Goal: Navigation & Orientation: Find specific page/section

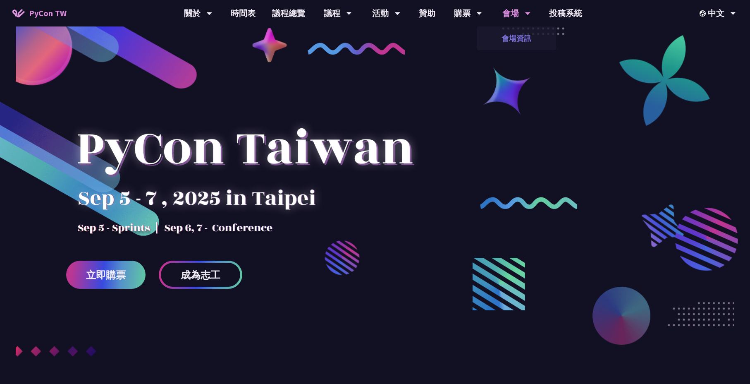
click at [516, 37] on link "會場資訊" at bounding box center [516, 38] width 79 height 19
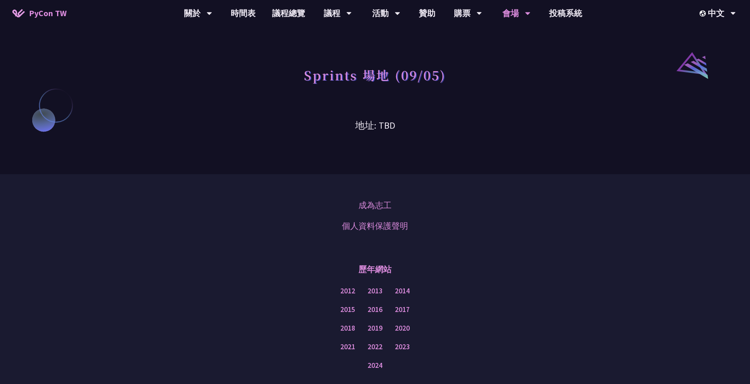
scroll to position [712, 0]
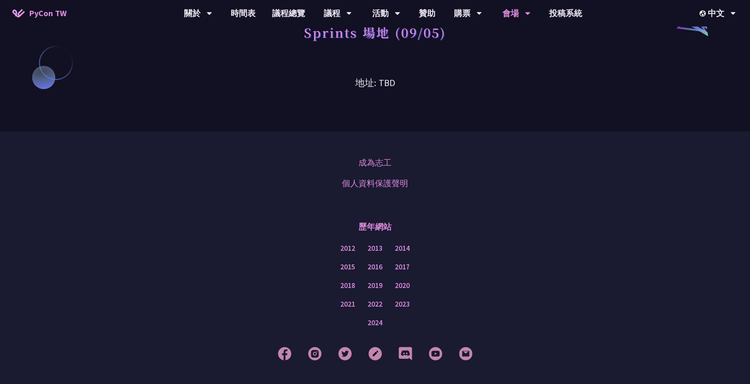
click at [385, 83] on h3 "地址: TBD" at bounding box center [375, 76] width 430 height 27
click at [709, 40] on div "EN" at bounding box center [717, 38] width 50 height 19
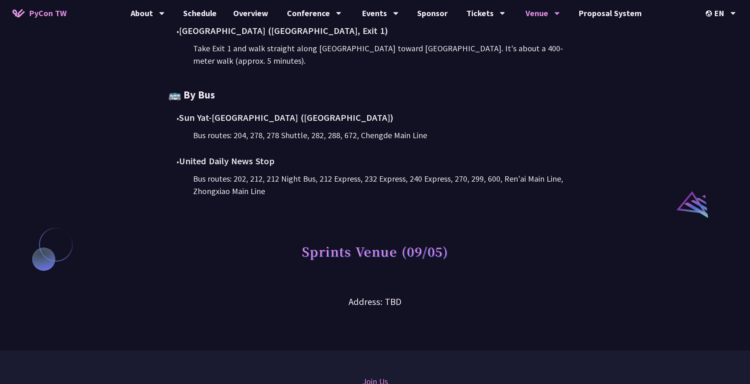
scroll to position [566, 0]
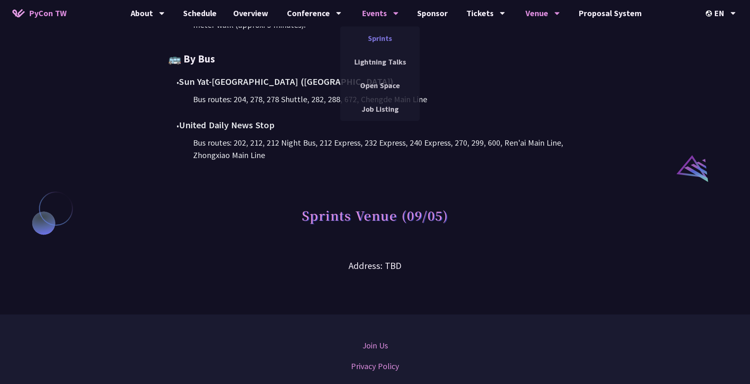
click at [375, 37] on link "Sprints" at bounding box center [379, 38] width 79 height 19
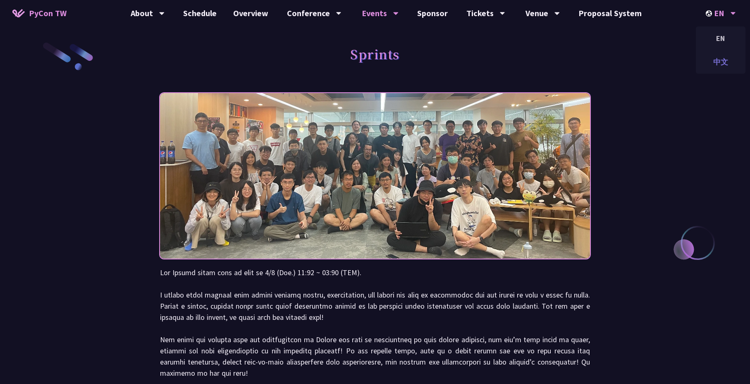
click at [718, 63] on div "中文" at bounding box center [721, 61] width 50 height 19
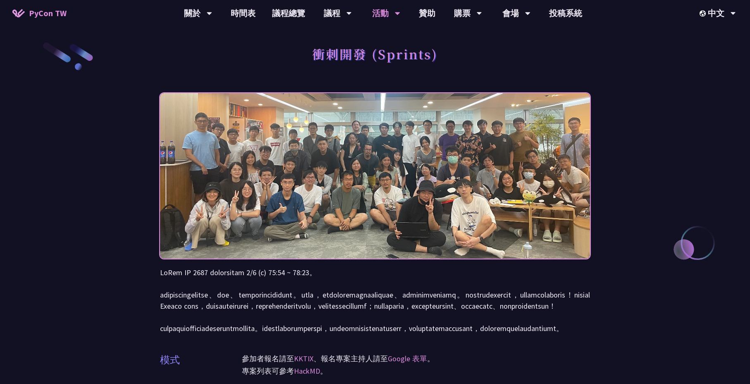
scroll to position [227, 0]
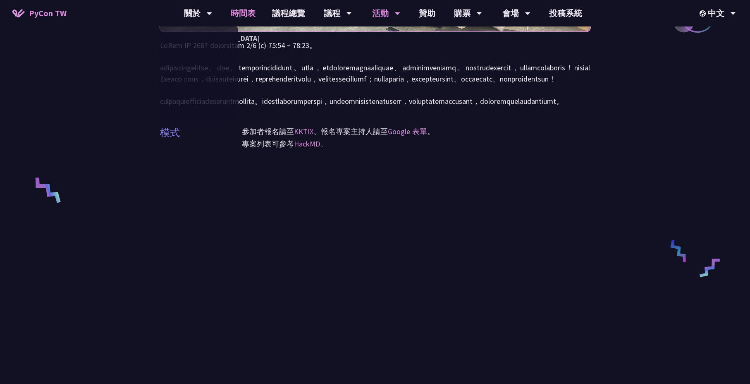
click at [240, 12] on link "時間表" at bounding box center [242, 13] width 41 height 26
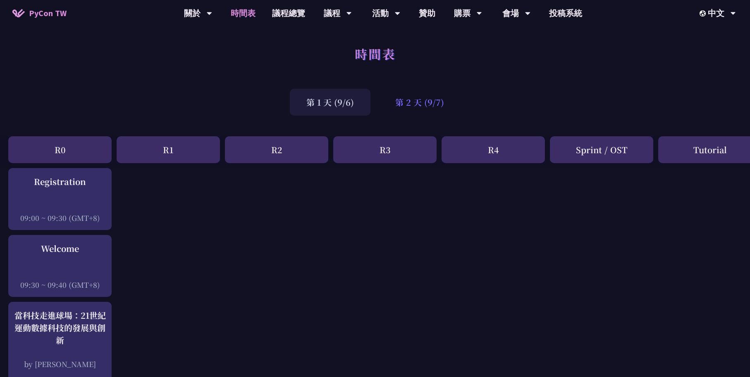
click at [416, 100] on div "第 2 天 (9/7)" at bounding box center [420, 102] width 82 height 27
